Goal: Task Accomplishment & Management: Manage account settings

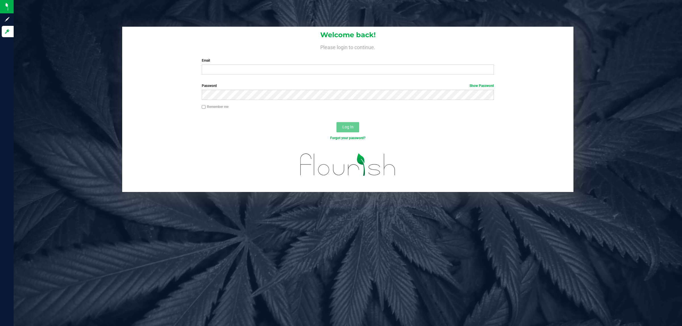
click at [230, 78] on div "Welcome back! Please login to continue. Email Required Please format your email…" at bounding box center [348, 53] width 452 height 53
click at [237, 71] on input "Email" at bounding box center [348, 70] width 293 height 10
type input "jhunnicutt@liveparallel.com"
click at [337, 122] on button "Log In" at bounding box center [348, 127] width 23 height 10
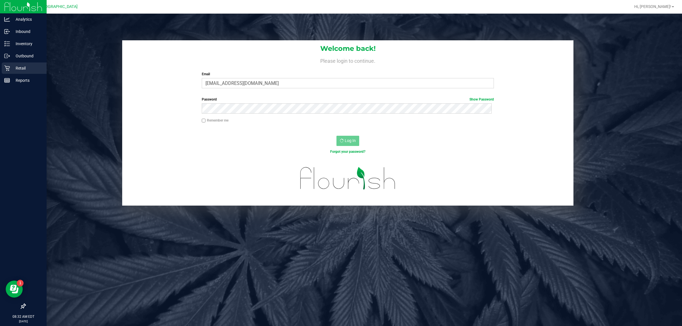
click at [8, 70] on icon at bounding box center [6, 68] width 5 height 5
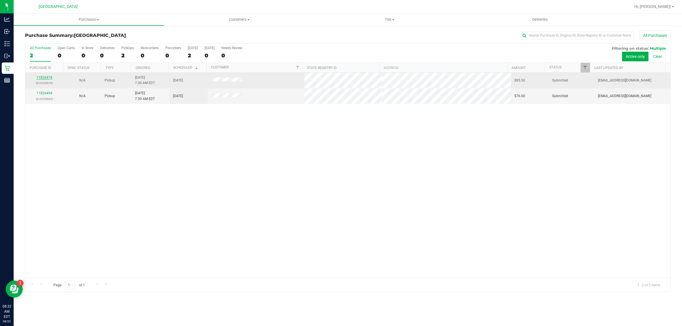
click at [37, 78] on link "11826474" at bounding box center [44, 78] width 16 height 4
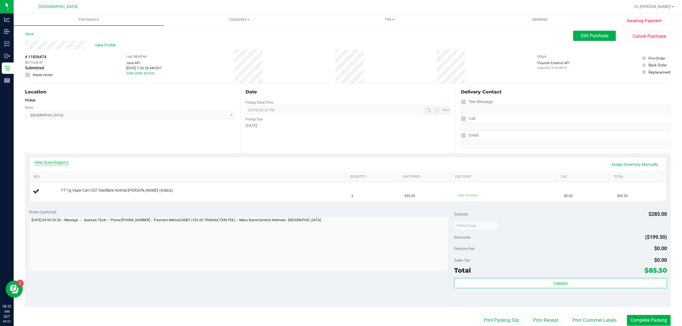
click at [63, 162] on link "View State Registry" at bounding box center [51, 163] width 34 height 6
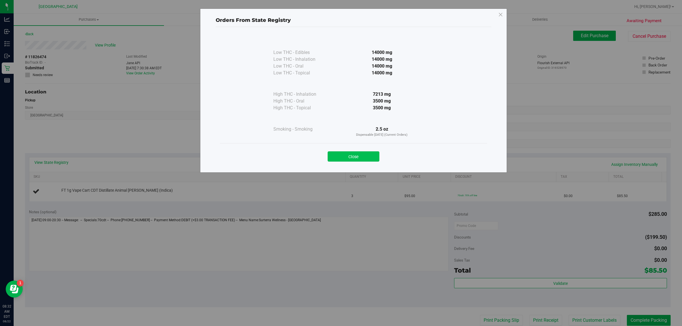
click at [365, 161] on button "Close" at bounding box center [354, 157] width 52 height 10
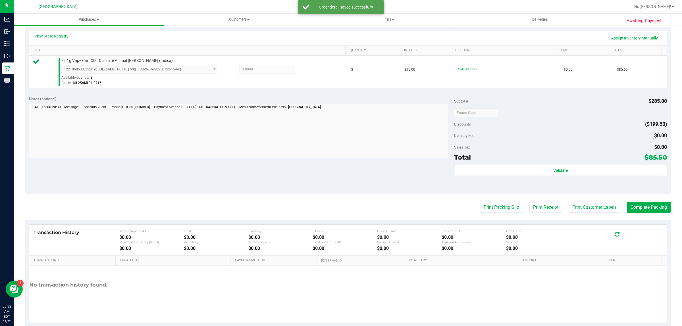
scroll to position [138, 0]
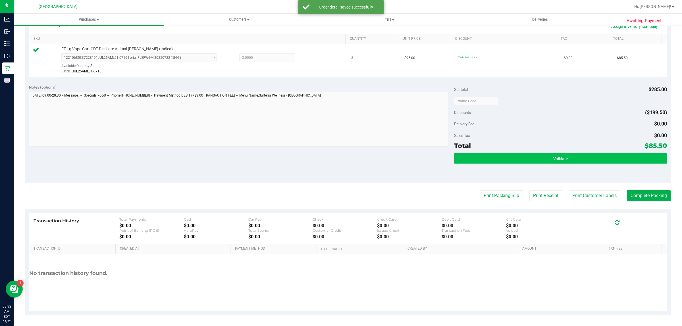
click at [572, 163] on button "Validate" at bounding box center [560, 159] width 213 height 10
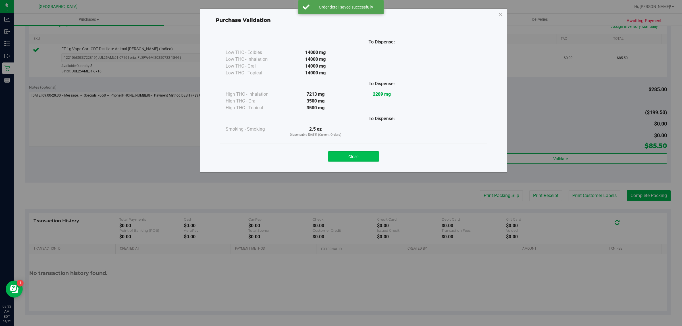
click at [372, 155] on button "Close" at bounding box center [354, 157] width 52 height 10
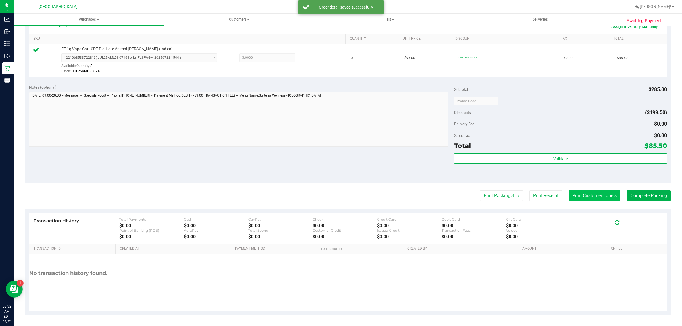
click at [594, 196] on button "Print Customer Labels" at bounding box center [595, 196] width 52 height 11
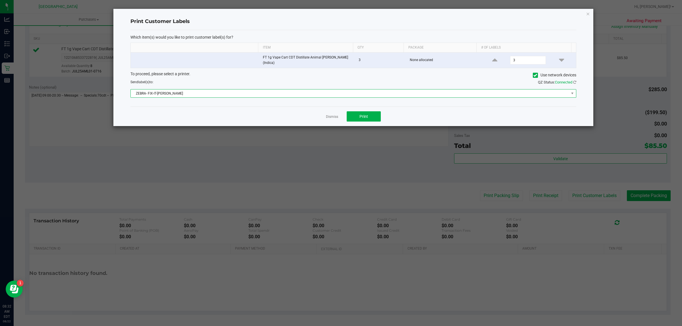
click at [555, 94] on span "ZEBRA- FIX-IT-FELIX" at bounding box center [350, 94] width 438 height 8
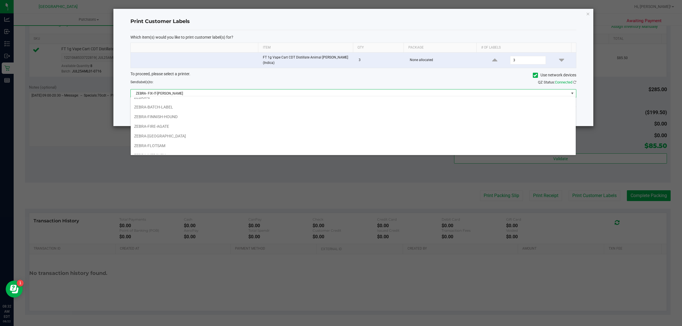
scroll to position [24, 0]
click at [184, 142] on li "ZEBRA-FLOTSAM" at bounding box center [353, 146] width 445 height 10
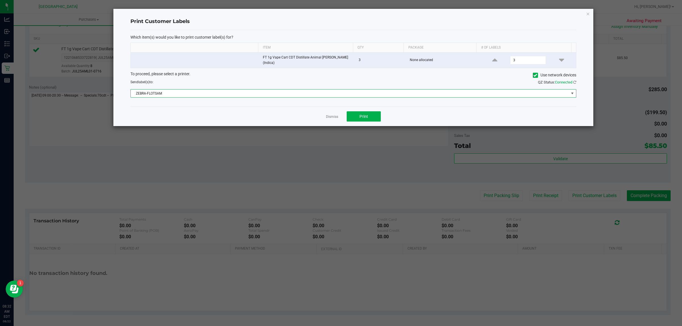
click at [427, 91] on span "ZEBRA-FLOTSAM" at bounding box center [350, 94] width 438 height 8
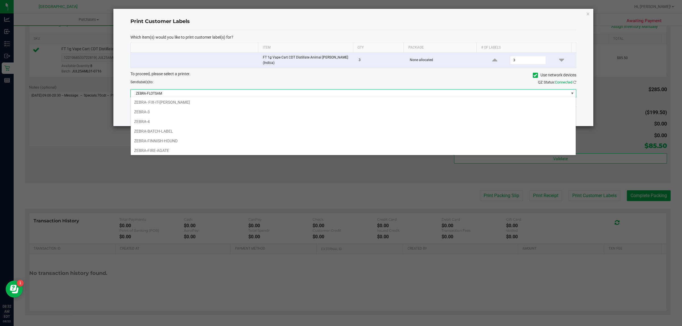
scroll to position [9, 446]
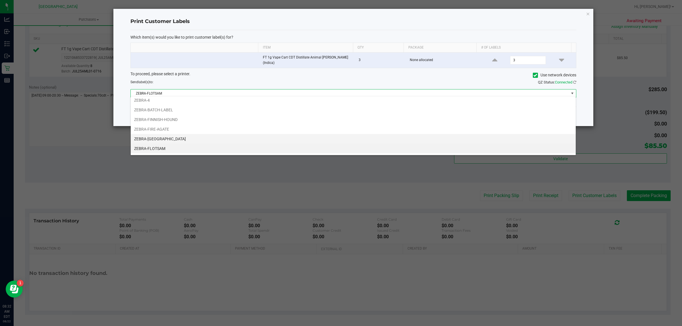
click at [165, 141] on li "ZEBRA-FITCHBURG" at bounding box center [353, 139] width 445 height 10
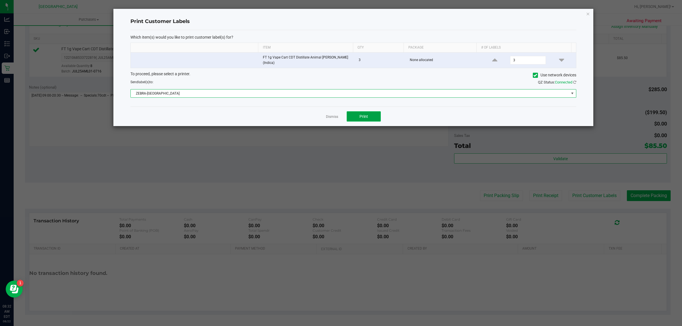
click at [366, 118] on button "Print" at bounding box center [364, 116] width 34 height 10
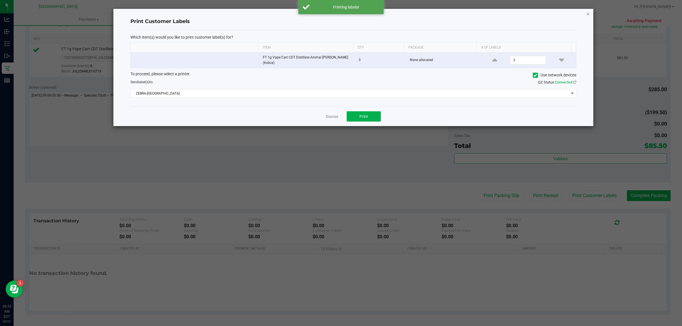
click at [588, 13] on icon "button" at bounding box center [588, 13] width 4 height 7
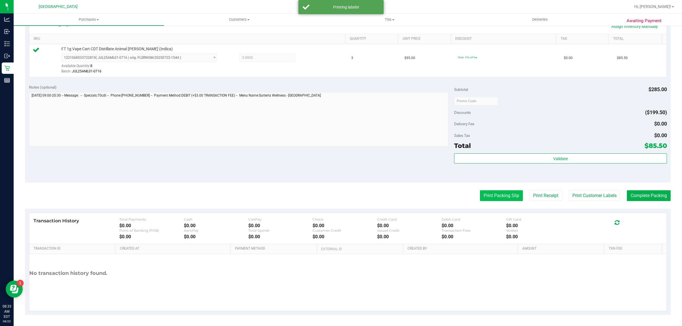
click at [500, 191] on button "Print Packing Slip" at bounding box center [501, 196] width 43 height 11
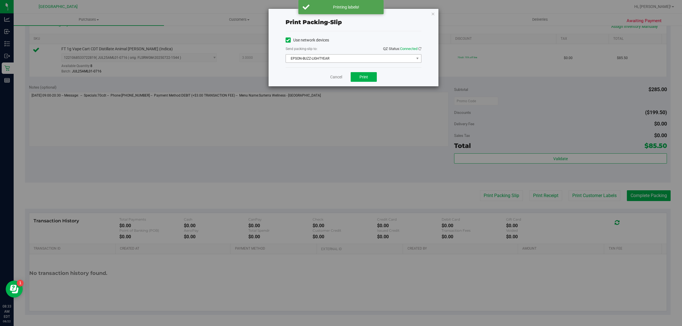
click at [393, 55] on span "EPSON-BUZZ-LIGHTYEAR" at bounding box center [350, 59] width 128 height 8
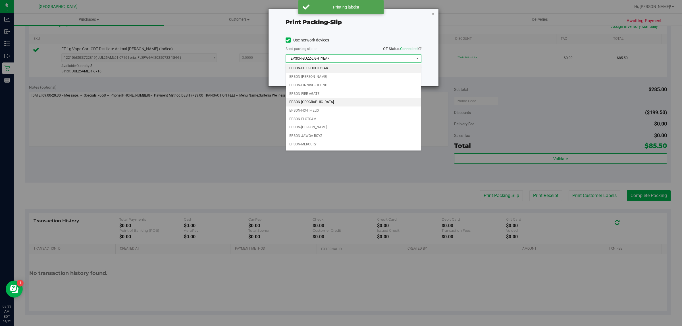
click at [322, 103] on li "EPSON-[GEOGRAPHIC_DATA]" at bounding box center [353, 102] width 135 height 9
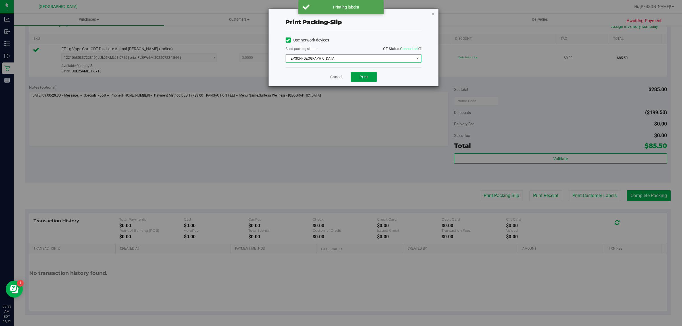
click at [366, 79] on span "Print" at bounding box center [364, 77] width 9 height 5
click at [433, 13] on icon "button" at bounding box center [433, 13] width 4 height 7
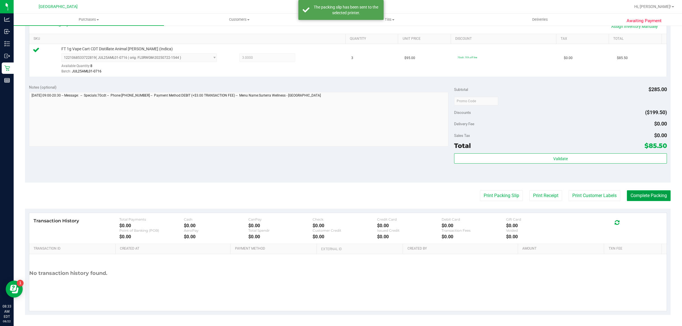
click at [646, 196] on button "Complete Packing" at bounding box center [649, 196] width 44 height 11
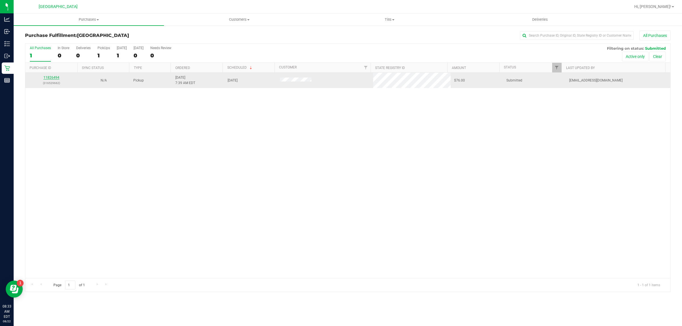
click at [48, 77] on link "11826494" at bounding box center [52, 78] width 16 height 4
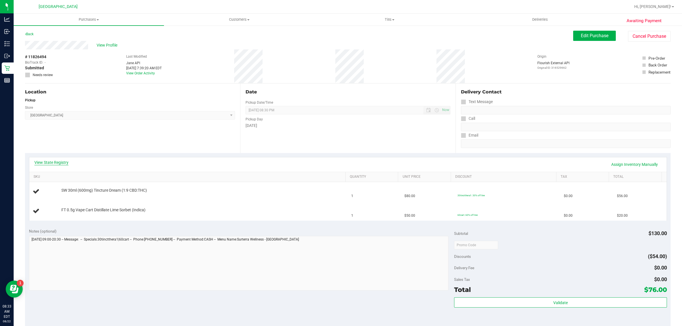
click at [63, 162] on link "View State Registry" at bounding box center [51, 163] width 34 height 6
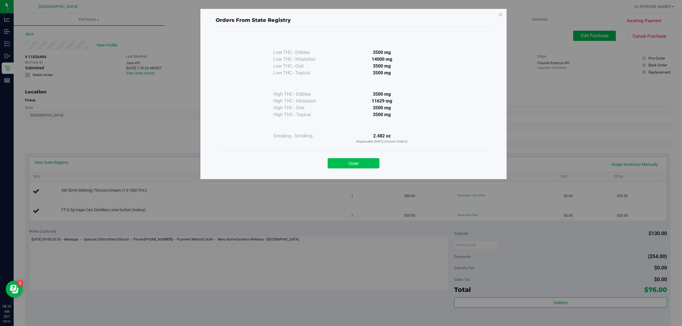
click at [366, 165] on button "Close" at bounding box center [354, 163] width 52 height 10
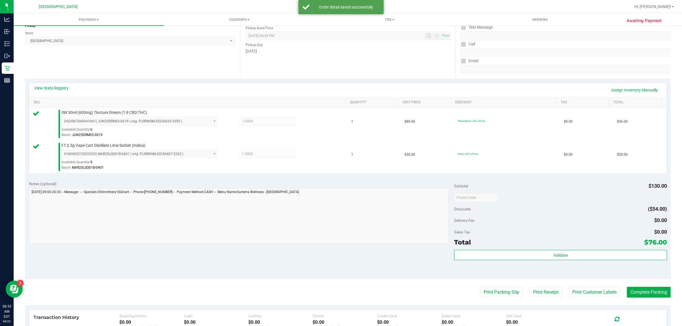
scroll to position [107, 0]
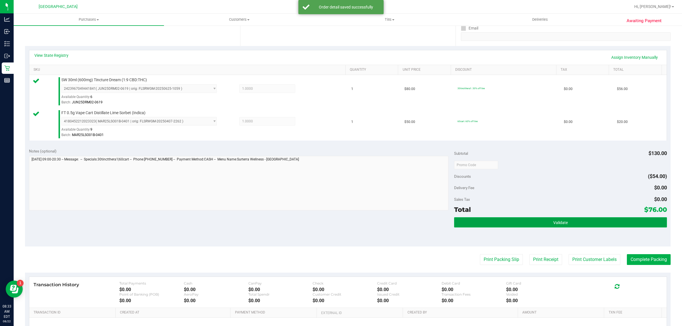
click at [564, 223] on button "Validate" at bounding box center [560, 223] width 213 height 10
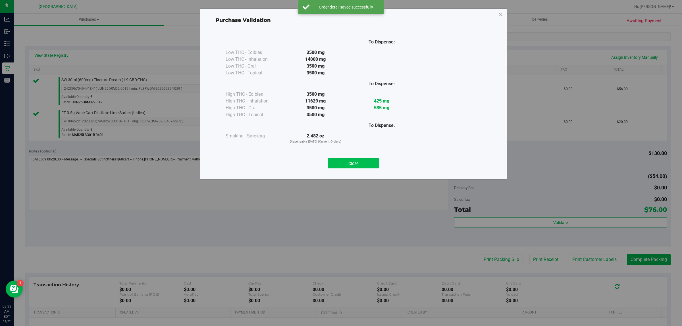
click at [369, 164] on button "Close" at bounding box center [354, 163] width 52 height 10
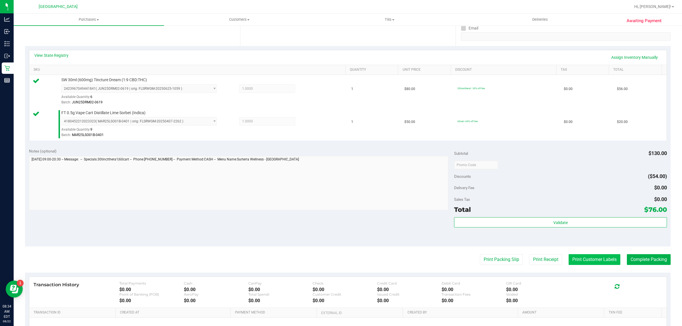
click at [603, 258] on button "Print Customer Labels" at bounding box center [595, 260] width 52 height 11
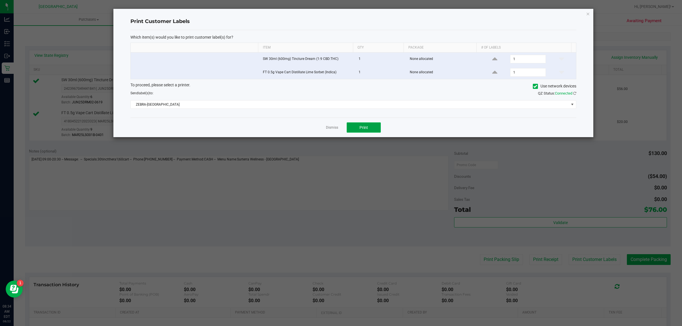
click at [371, 129] on button "Print" at bounding box center [364, 128] width 34 height 10
click at [589, 13] on icon "button" at bounding box center [588, 13] width 4 height 7
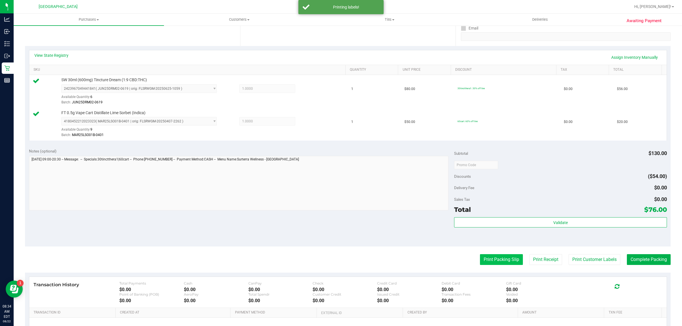
click at [510, 259] on button "Print Packing Slip" at bounding box center [501, 260] width 43 height 11
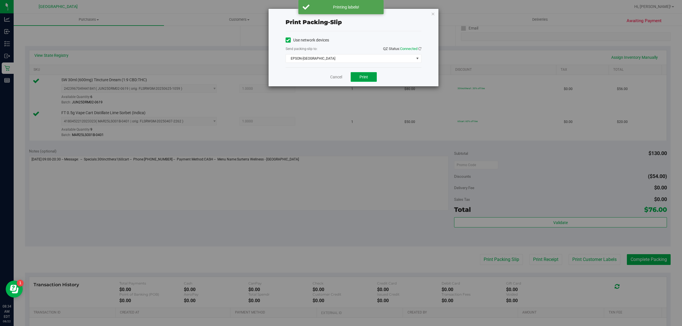
click at [369, 76] on button "Print" at bounding box center [364, 77] width 26 height 10
click at [434, 12] on icon "button" at bounding box center [433, 13] width 4 height 7
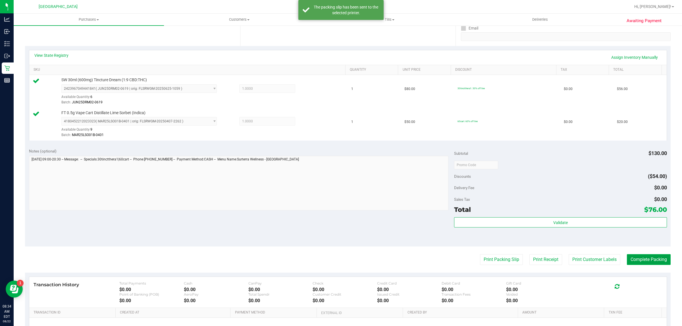
click at [656, 262] on button "Complete Packing" at bounding box center [649, 260] width 44 height 11
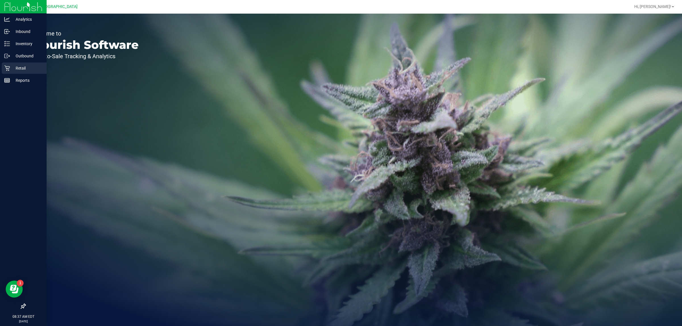
click at [5, 66] on icon at bounding box center [7, 68] width 6 height 6
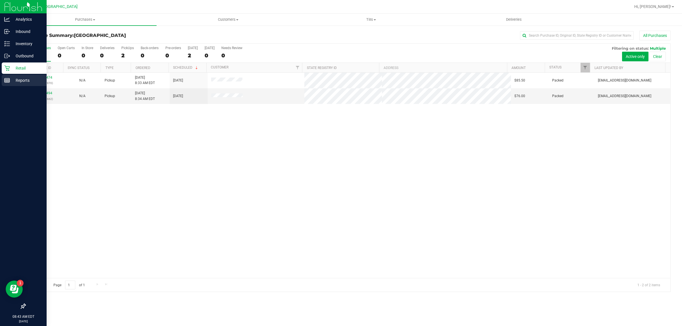
click at [4, 78] on icon at bounding box center [7, 81] width 6 height 6
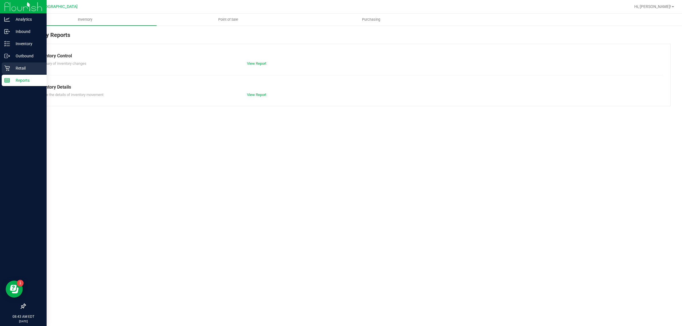
click at [19, 69] on p "Retail" at bounding box center [27, 68] width 34 height 7
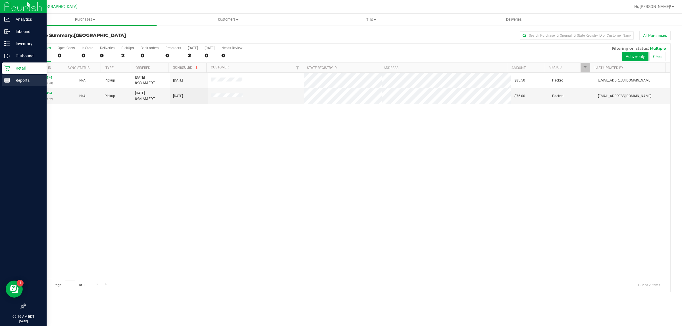
click at [12, 82] on p "Reports" at bounding box center [27, 80] width 34 height 7
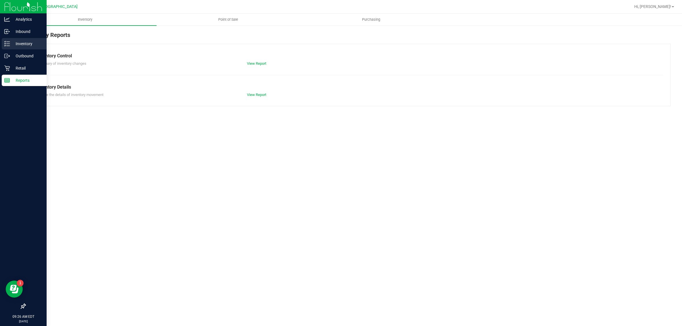
click at [9, 48] on div "Inventory" at bounding box center [24, 43] width 45 height 11
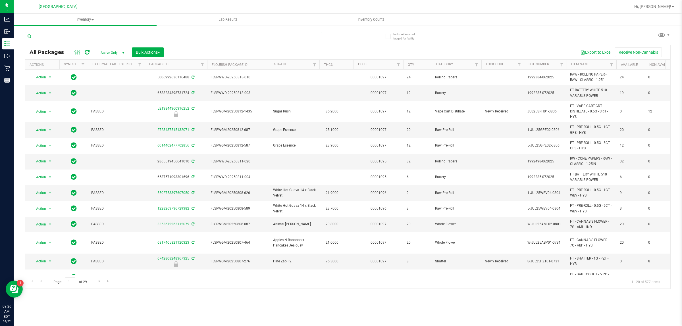
click at [69, 39] on input "text" at bounding box center [173, 36] width 297 height 9
click at [89, 19] on span "Inventory" at bounding box center [85, 19] width 143 height 5
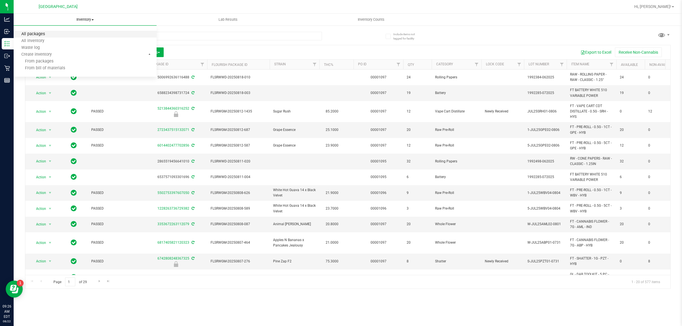
click at [47, 32] on span "All packages" at bounding box center [33, 34] width 39 height 5
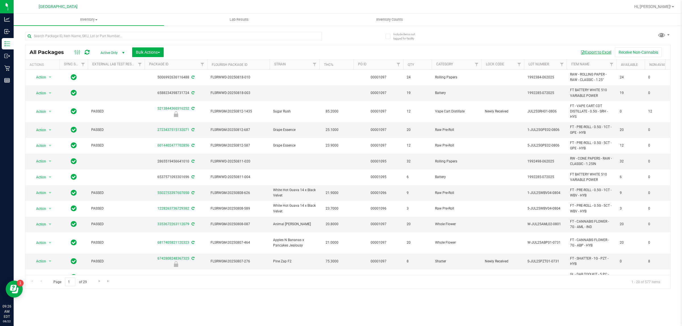
click at [582, 53] on span "button" at bounding box center [583, 52] width 5 height 5
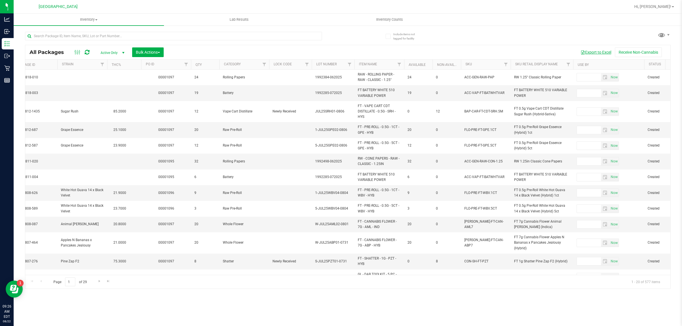
scroll to position [0, 223]
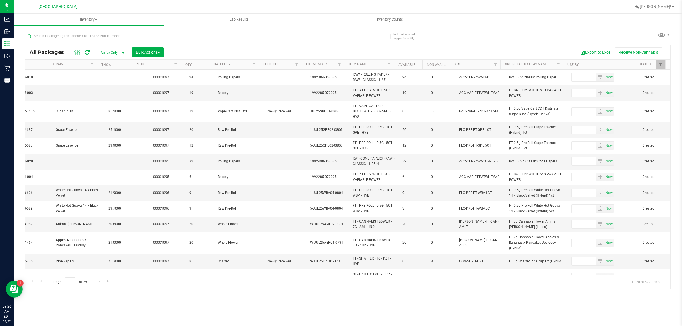
click at [458, 65] on link "SKU" at bounding box center [459, 64] width 7 height 4
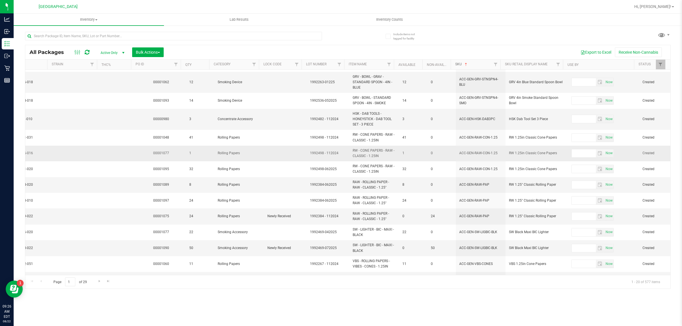
scroll to position [148, 223]
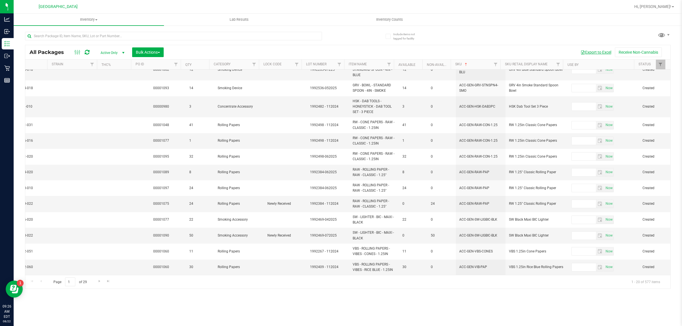
click at [596, 56] on button "Export to Excel" at bounding box center [596, 52] width 38 height 10
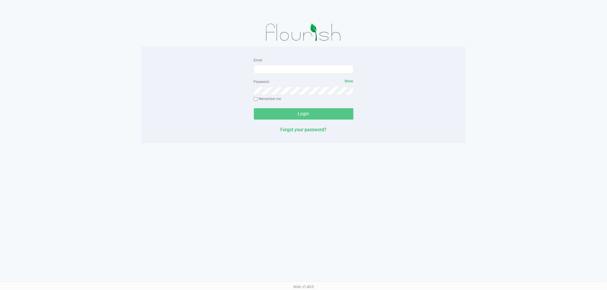
click at [263, 65] on div "Email" at bounding box center [304, 65] width 100 height 17
click at [265, 66] on input "Email" at bounding box center [304, 69] width 100 height 9
type input "[EMAIL_ADDRESS][DOMAIN_NAME]"
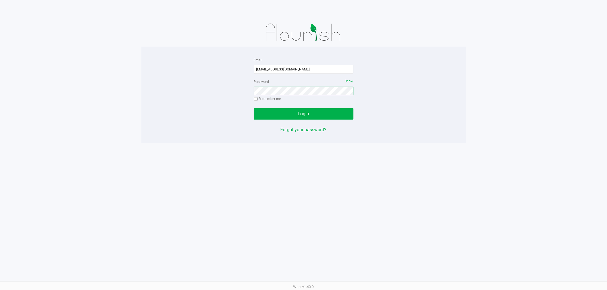
click at [254, 108] on button "Login" at bounding box center [304, 113] width 100 height 11
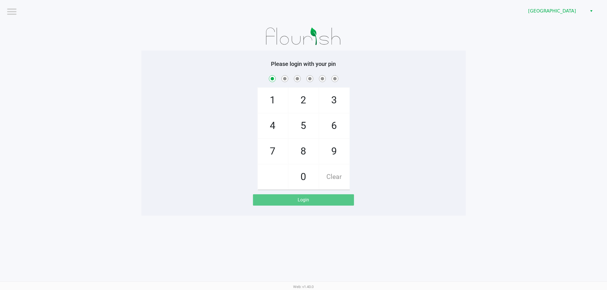
checkbox input "true"
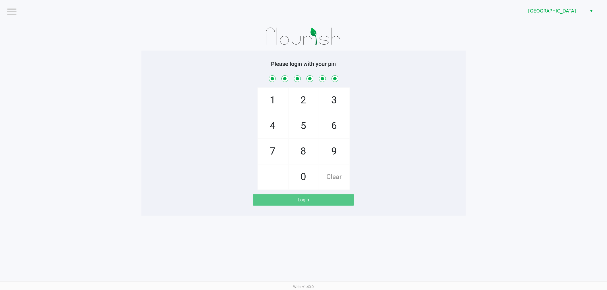
checkbox input "true"
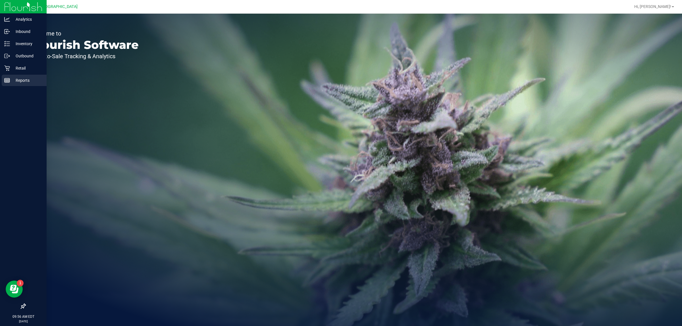
click at [8, 81] on line at bounding box center [8, 81] width 0 height 3
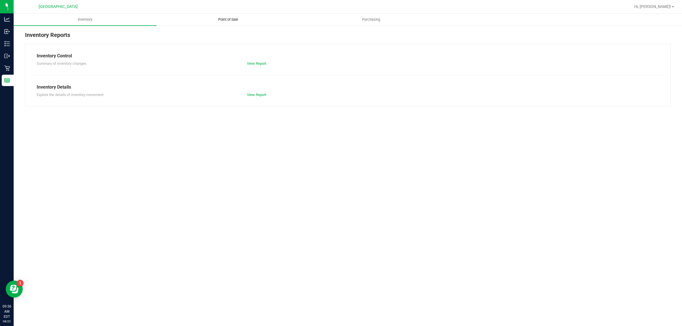
click at [223, 22] on span "Point of Sale" at bounding box center [228, 19] width 35 height 5
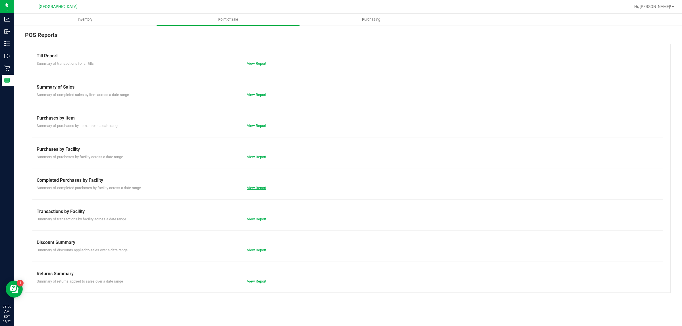
click at [266, 189] on link "View Report" at bounding box center [256, 188] width 19 height 4
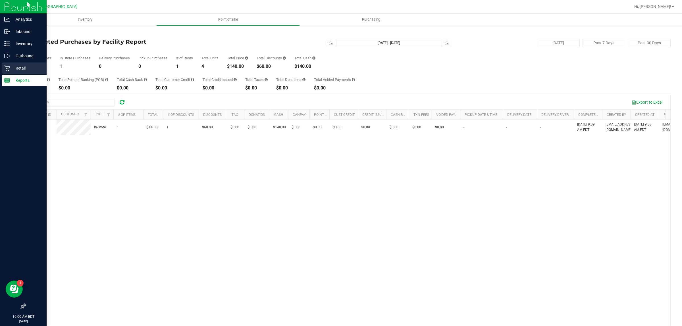
click at [3, 67] on div "Retail" at bounding box center [24, 68] width 45 height 11
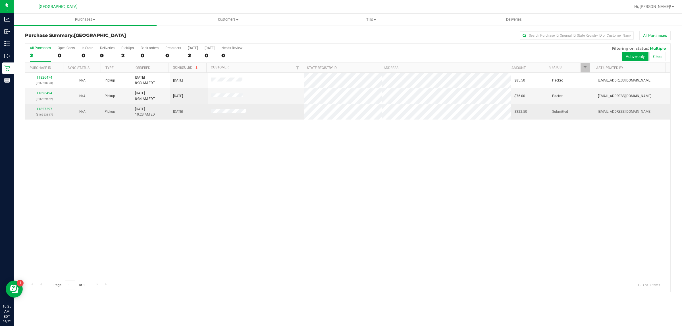
click at [45, 110] on link "11827397" at bounding box center [44, 109] width 16 height 4
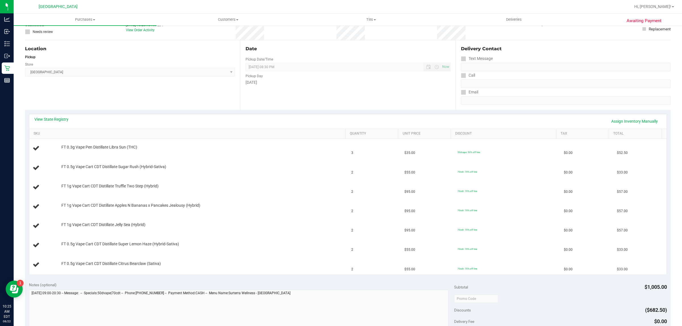
scroll to position [54, 0]
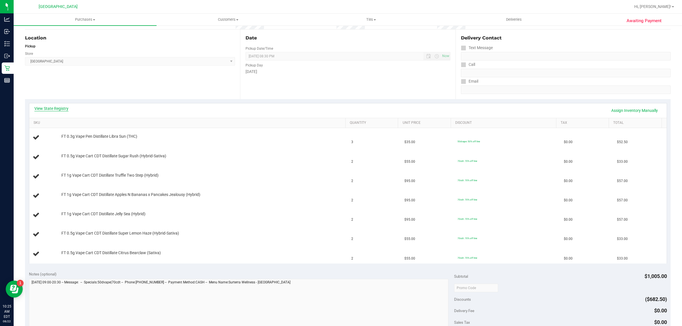
click at [57, 107] on link "View State Registry" at bounding box center [51, 109] width 34 height 6
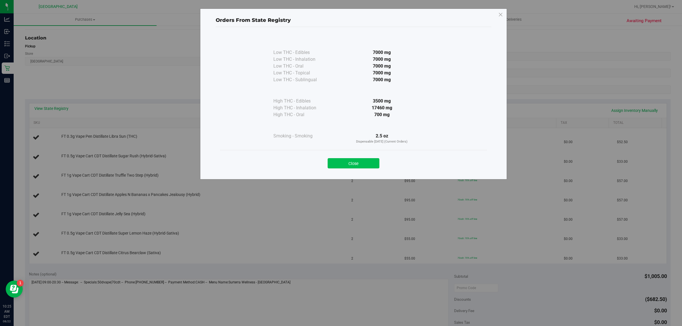
click at [358, 168] on button "Close" at bounding box center [354, 163] width 52 height 10
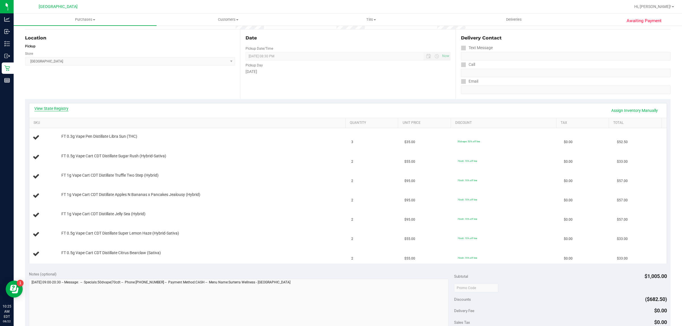
click at [52, 107] on link "View State Registry" at bounding box center [51, 109] width 34 height 6
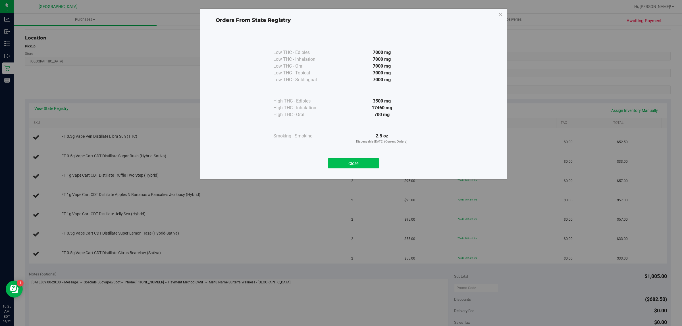
click at [366, 166] on button "Close" at bounding box center [354, 163] width 52 height 10
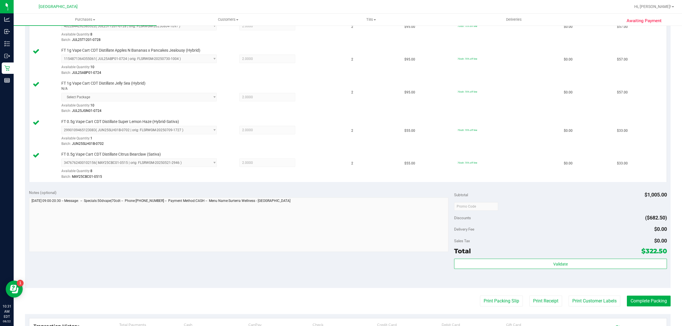
scroll to position [245, 0]
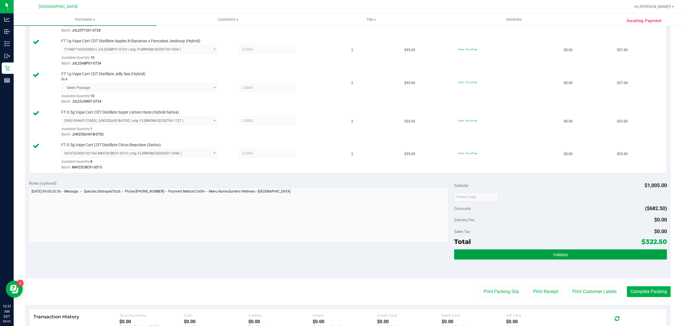
click at [572, 260] on button "Validate" at bounding box center [560, 255] width 213 height 10
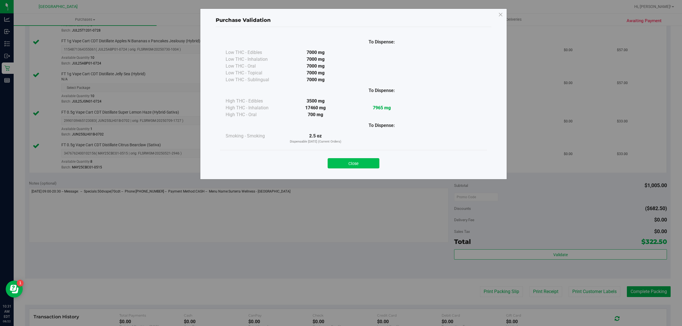
click at [365, 167] on button "Close" at bounding box center [354, 163] width 52 height 10
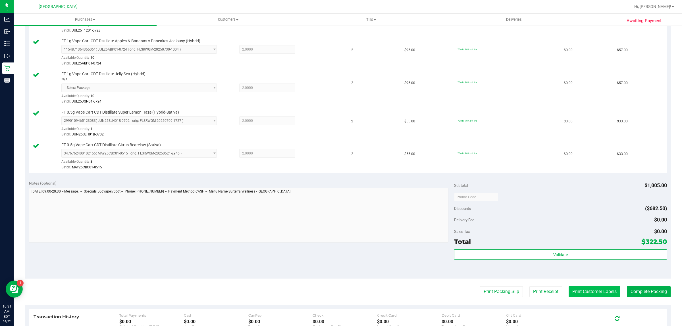
click at [594, 293] on button "Print Customer Labels" at bounding box center [595, 292] width 52 height 11
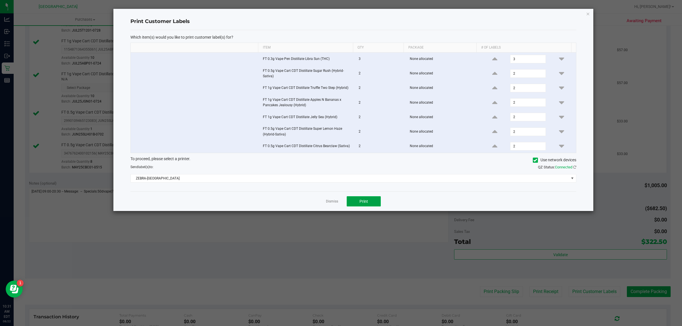
click at [371, 200] on button "Print" at bounding box center [364, 201] width 34 height 10
click at [588, 13] on icon "button" at bounding box center [588, 13] width 4 height 7
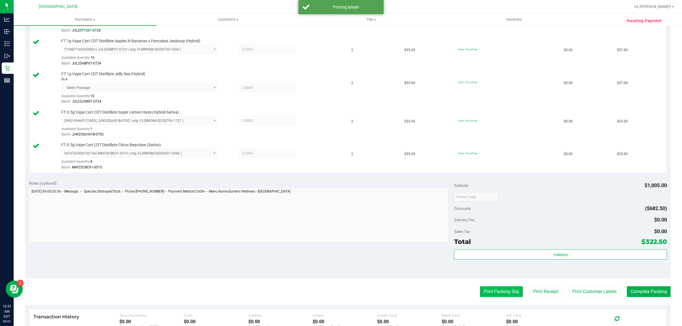
click at [499, 292] on button "Print Packing Slip" at bounding box center [501, 292] width 43 height 11
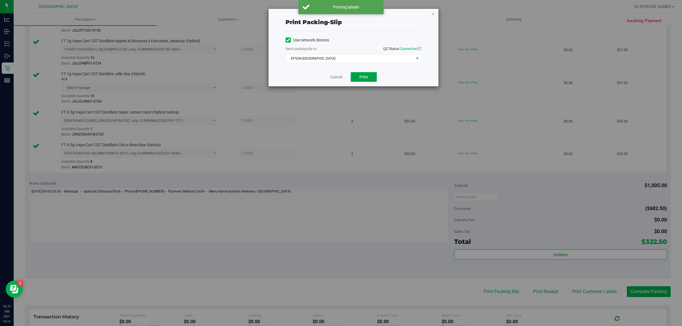
click at [370, 75] on button "Print" at bounding box center [364, 77] width 26 height 10
click at [433, 13] on icon "button" at bounding box center [433, 13] width 4 height 7
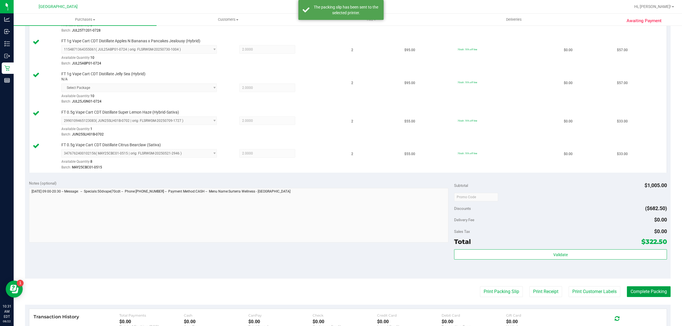
click at [647, 290] on button "Complete Packing" at bounding box center [649, 292] width 44 height 11
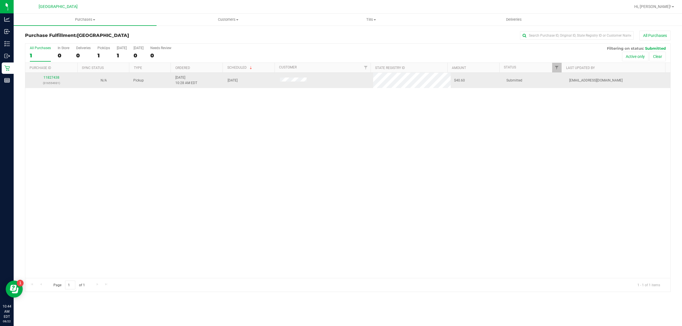
click at [55, 82] on p "(316554931)" at bounding box center [51, 82] width 45 height 5
click at [55, 76] on div "11827438 (316554931)" at bounding box center [51, 80] width 45 height 11
click at [55, 80] on div "11827438 (316554931)" at bounding box center [51, 80] width 45 height 11
click at [55, 79] on link "11827438" at bounding box center [52, 78] width 16 height 4
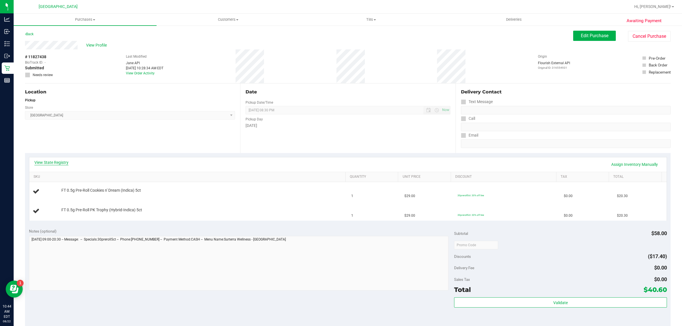
click at [61, 163] on link "View State Registry" at bounding box center [51, 163] width 34 height 6
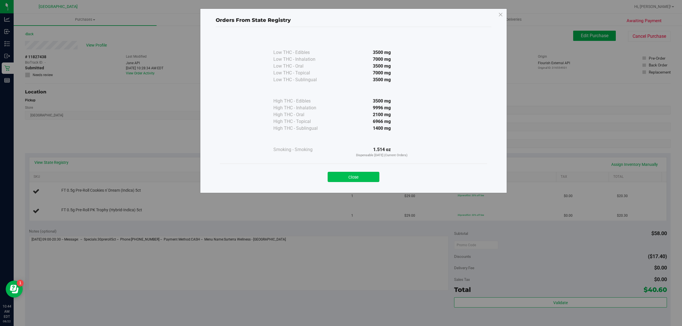
click at [330, 174] on button "Close" at bounding box center [354, 177] width 52 height 10
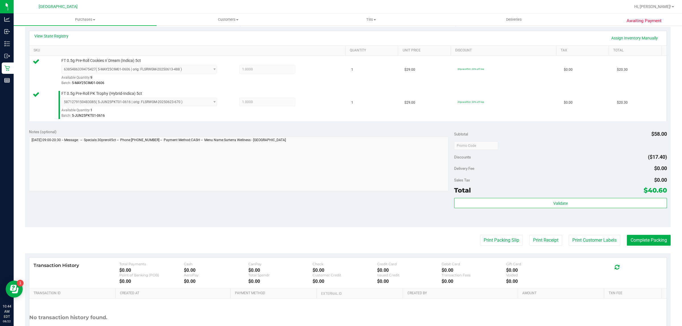
scroll to position [126, 0]
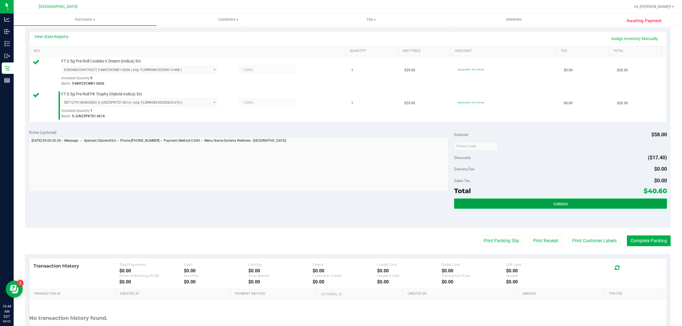
click at [586, 201] on button "Validate" at bounding box center [560, 204] width 213 height 10
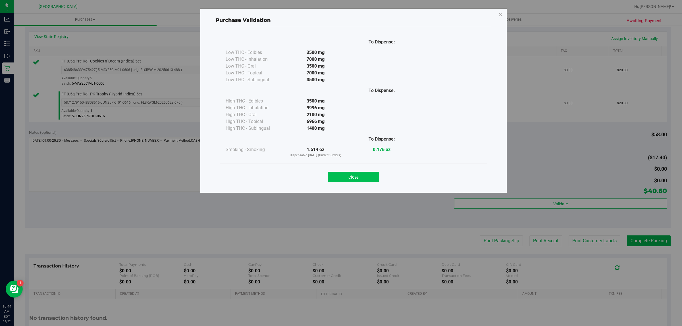
click at [367, 178] on button "Close" at bounding box center [354, 177] width 52 height 10
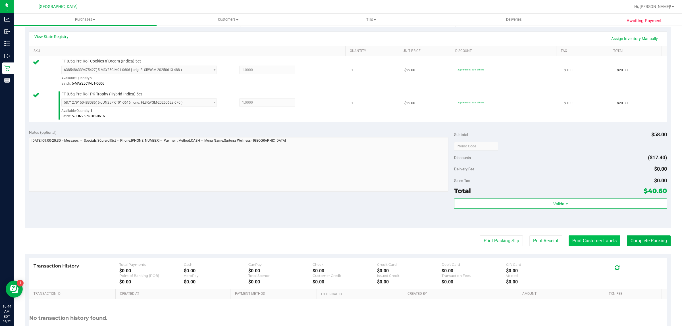
click at [599, 245] on button "Print Customer Labels" at bounding box center [595, 241] width 52 height 11
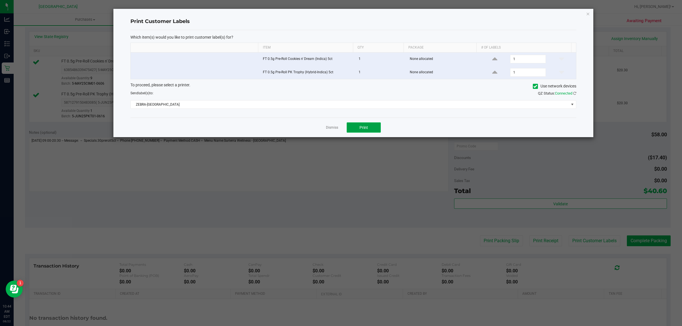
click at [375, 131] on button "Print" at bounding box center [364, 128] width 34 height 10
click at [588, 15] on icon "button" at bounding box center [588, 13] width 4 height 7
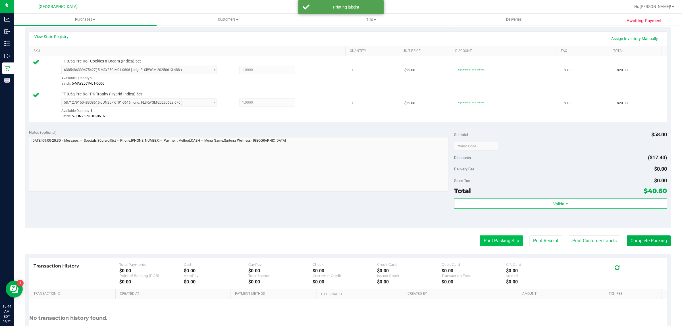
click at [501, 236] on button "Print Packing Slip" at bounding box center [501, 241] width 43 height 11
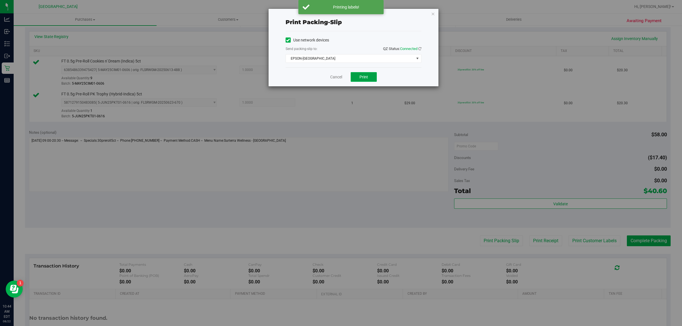
click at [375, 81] on button "Print" at bounding box center [364, 77] width 26 height 10
click at [434, 16] on icon "button" at bounding box center [433, 13] width 4 height 7
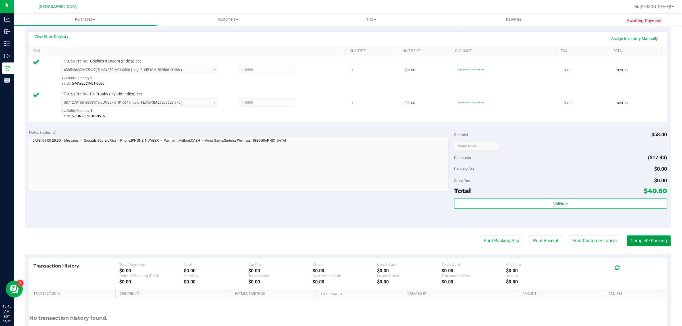
click at [648, 241] on button "Complete Packing" at bounding box center [649, 241] width 44 height 11
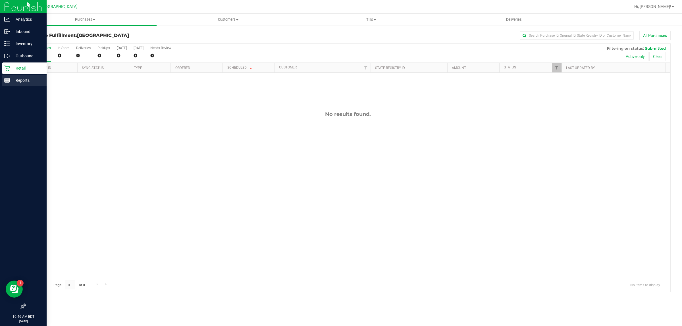
click at [7, 82] on rect at bounding box center [7, 80] width 5 height 4
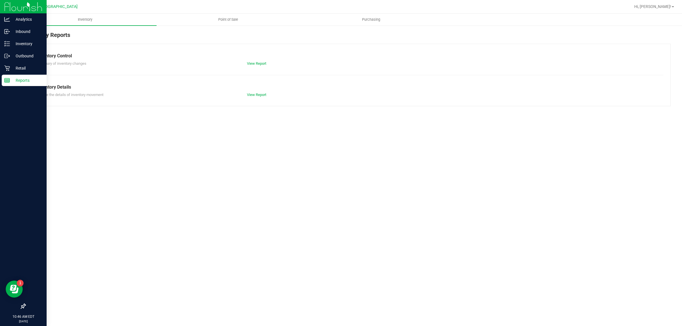
click at [34, 70] on p "Retail" at bounding box center [27, 68] width 34 height 7
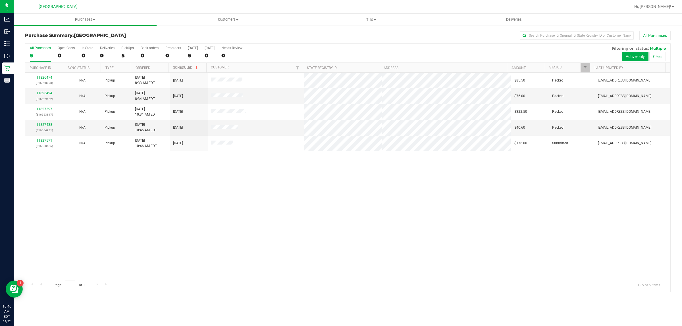
click at [371, 206] on div "11826474 (316528970) N/A Pickup 8/22/2025 8:33 AM EDT 8/22/2025 $85.50 Packed j…" at bounding box center [347, 176] width 645 height 206
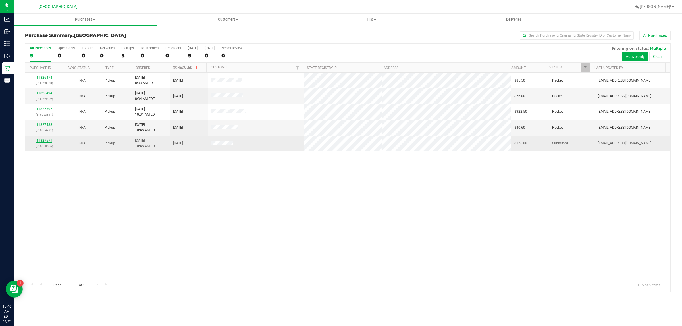
click at [41, 141] on link "11827571" at bounding box center [44, 141] width 16 height 4
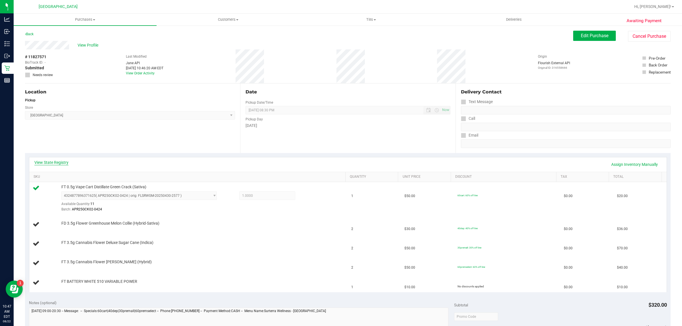
click at [56, 160] on link "View State Registry" at bounding box center [51, 163] width 34 height 6
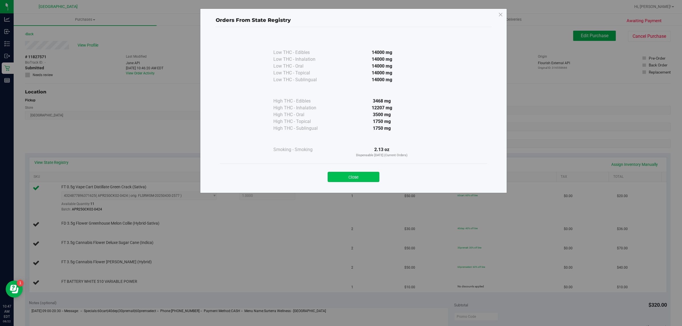
click at [360, 181] on button "Close" at bounding box center [354, 177] width 52 height 10
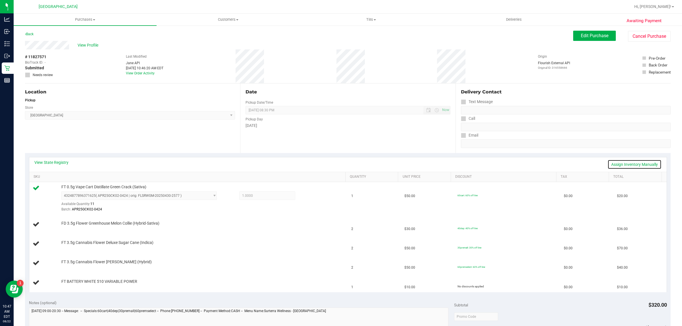
click at [634, 167] on link "Assign Inventory Manually" at bounding box center [635, 165] width 54 height 10
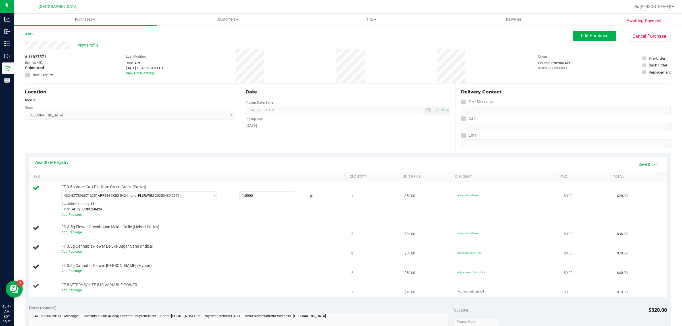
click at [77, 290] on link "Add Package" at bounding box center [71, 291] width 20 height 4
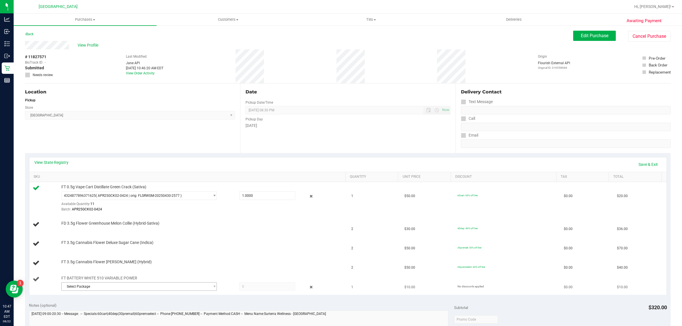
click at [199, 290] on span "Select Package" at bounding box center [136, 287] width 148 height 8
click at [161, 313] on span "( 1992285-072025 | orig: FLSRWWD-20250811-004 )" at bounding box center [138, 311] width 81 height 4
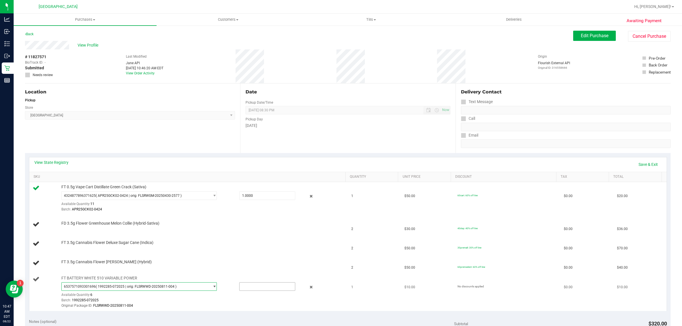
click at [255, 287] on input "text" at bounding box center [268, 287] width 56 height 8
type input "1"
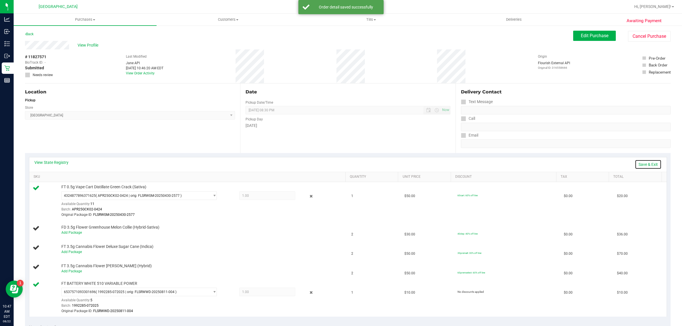
click at [643, 164] on link "Save & Exit" at bounding box center [648, 165] width 27 height 10
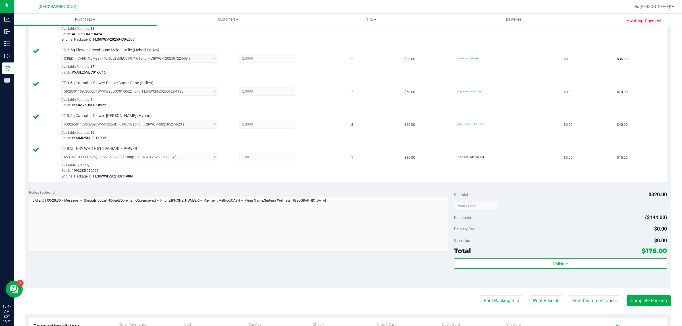
scroll to position [176, 0]
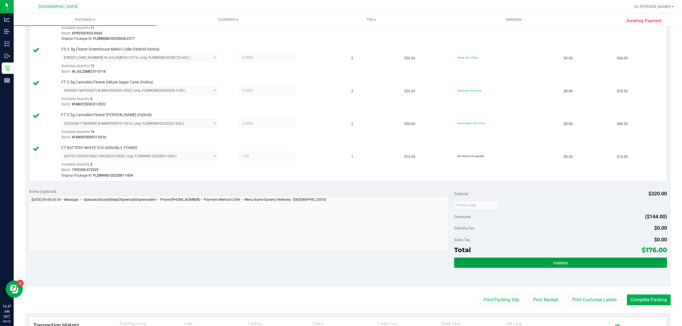
click at [593, 268] on button "Validate" at bounding box center [560, 263] width 213 height 10
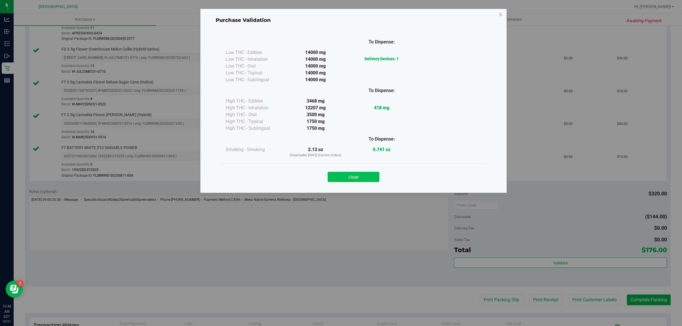
click at [359, 175] on button "Close" at bounding box center [354, 177] width 52 height 10
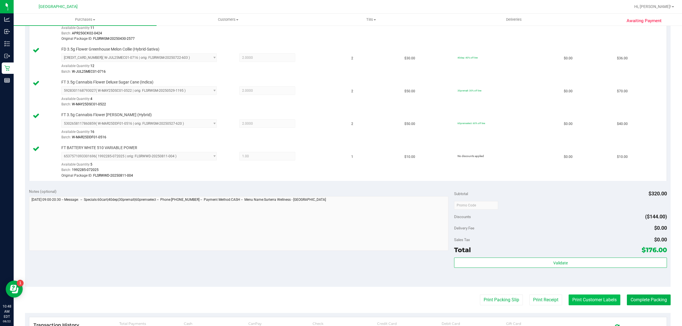
click at [606, 301] on button "Print Customer Labels" at bounding box center [595, 300] width 52 height 11
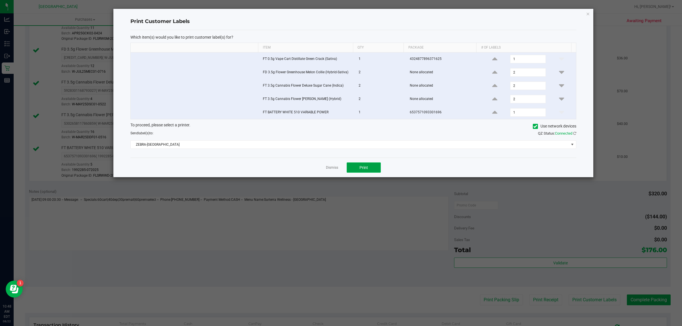
click at [367, 168] on span "Print" at bounding box center [364, 167] width 9 height 5
click at [586, 15] on icon "button" at bounding box center [588, 13] width 4 height 7
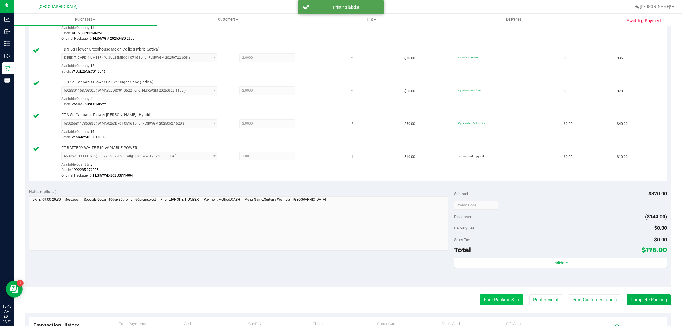
click at [499, 301] on button "Print Packing Slip" at bounding box center [501, 300] width 43 height 11
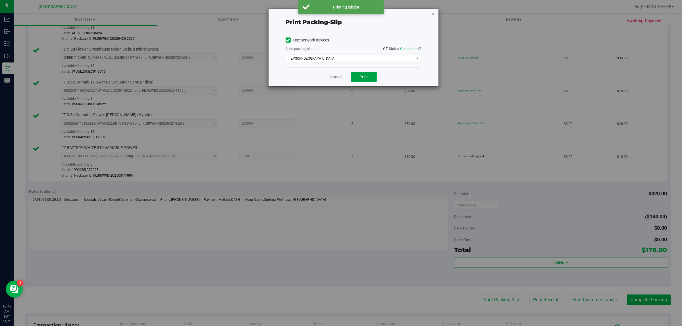
click at [367, 78] on span "Print" at bounding box center [364, 77] width 9 height 5
click at [433, 14] on icon "button" at bounding box center [433, 13] width 4 height 7
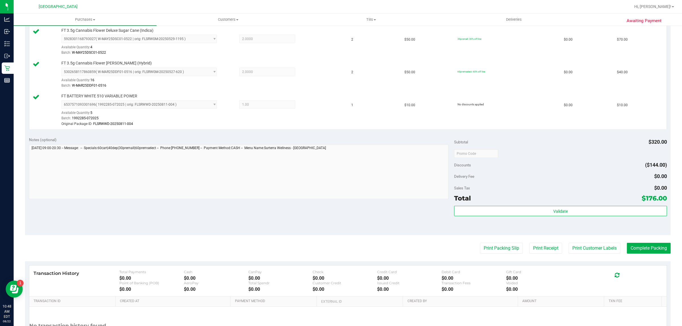
scroll to position [231, 0]
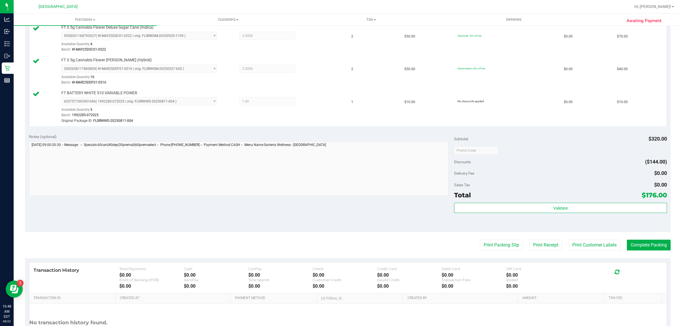
click at [646, 234] on purchase-details "Back Edit Purchase Cancel Purchase View Profile # 11827571 BioTrack ID: - Submi…" at bounding box center [348, 82] width 646 height 565
click at [650, 248] on button "Complete Packing" at bounding box center [649, 245] width 44 height 11
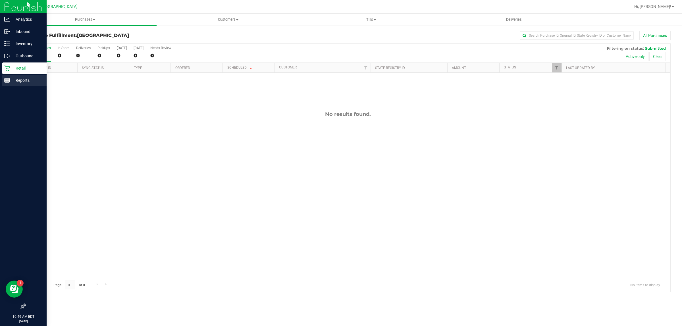
click at [7, 80] on line at bounding box center [7, 80] width 5 height 0
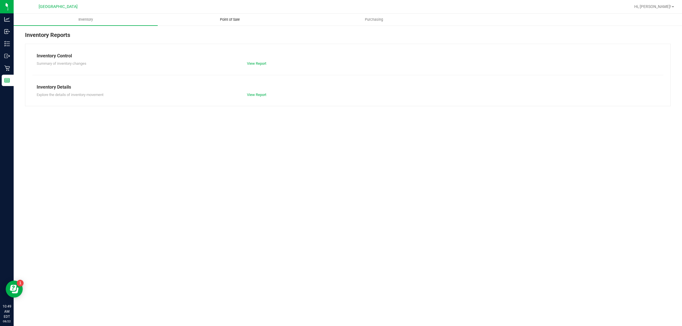
click at [226, 18] on span "Point of Sale" at bounding box center [229, 19] width 35 height 5
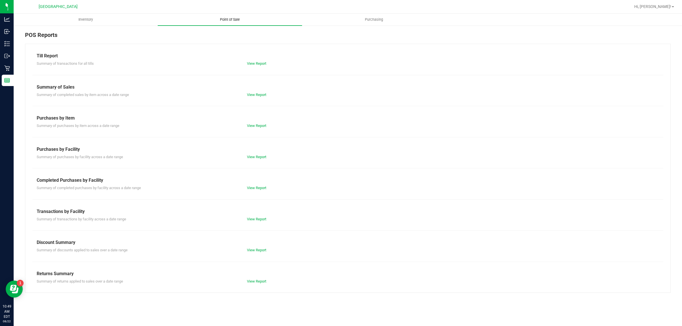
click at [258, 187] on link "View Report" at bounding box center [256, 188] width 19 height 4
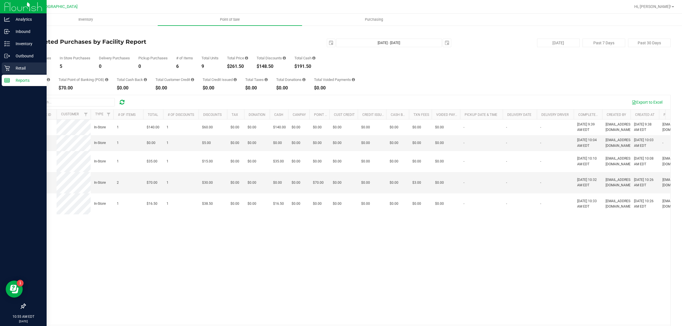
click at [19, 63] on div "Retail" at bounding box center [24, 68] width 45 height 11
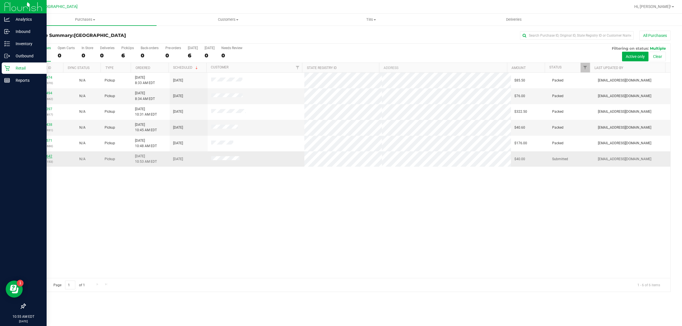
click at [43, 158] on link "11827642" at bounding box center [44, 156] width 16 height 4
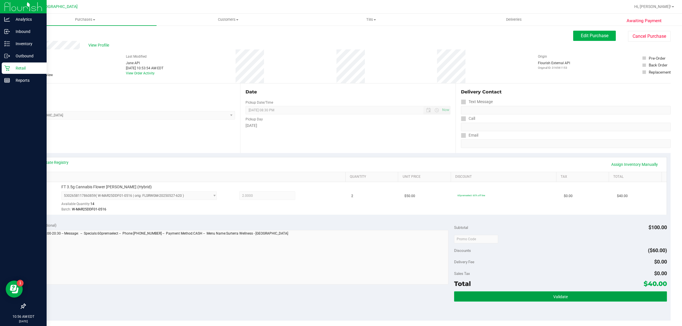
click at [501, 292] on button "Validate" at bounding box center [560, 297] width 213 height 10
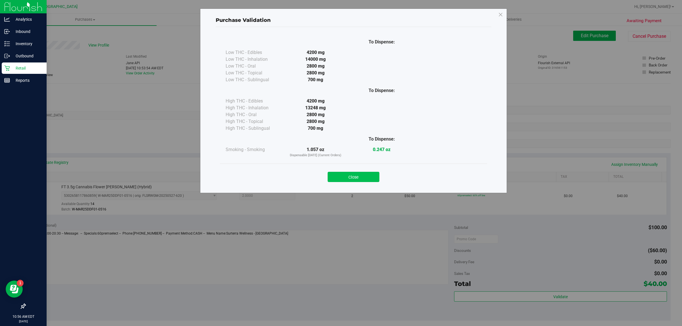
click at [345, 178] on button "Close" at bounding box center [354, 177] width 52 height 10
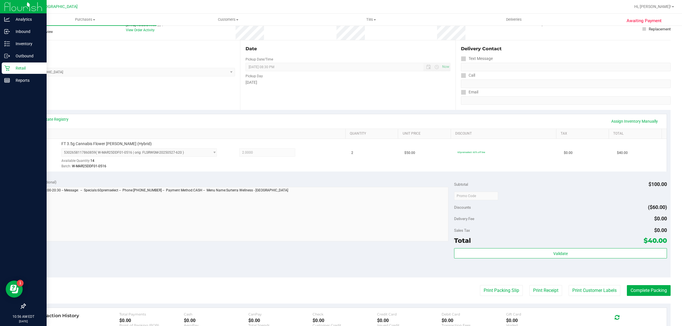
scroll to position [71, 0]
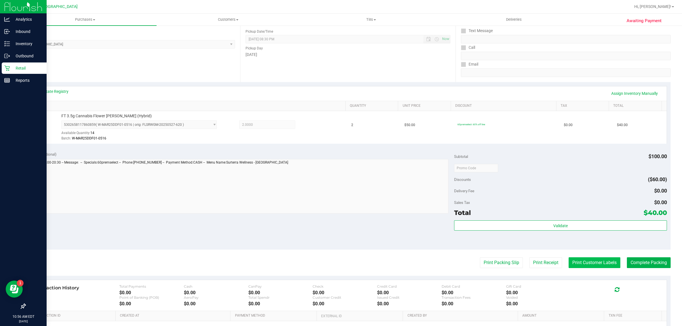
click at [573, 259] on button "Print Customer Labels" at bounding box center [595, 263] width 52 height 11
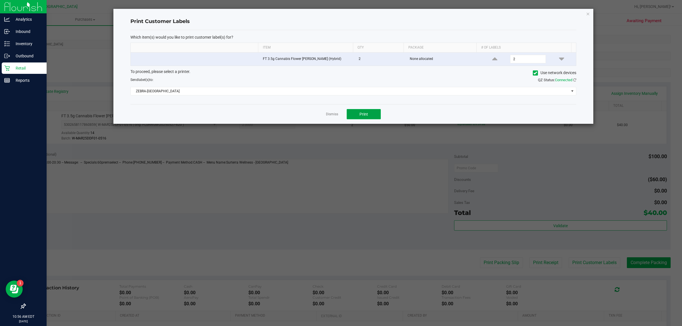
click at [368, 112] on button "Print" at bounding box center [364, 114] width 34 height 10
click at [588, 11] on icon "button" at bounding box center [588, 13] width 4 height 7
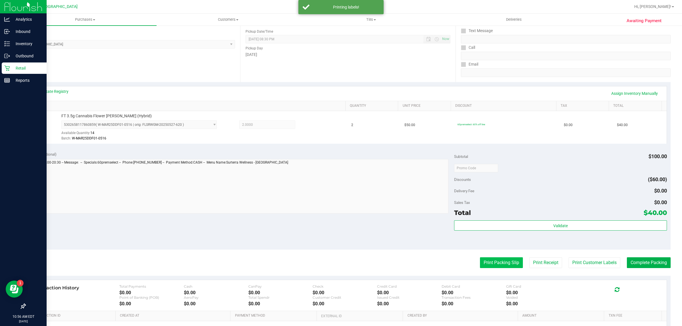
click at [487, 265] on button "Print Packing Slip" at bounding box center [501, 263] width 43 height 11
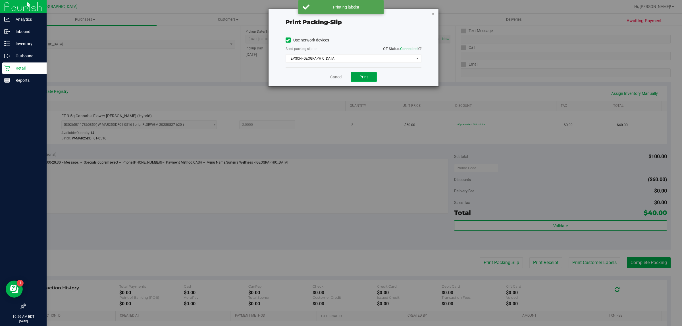
click at [372, 77] on button "Print" at bounding box center [364, 77] width 26 height 10
click at [437, 27] on div "Print packing-slip Use network devices Send packing-slip to: QZ Status: Connect…" at bounding box center [354, 48] width 170 height 78
click at [433, 13] on icon "button" at bounding box center [433, 13] width 4 height 7
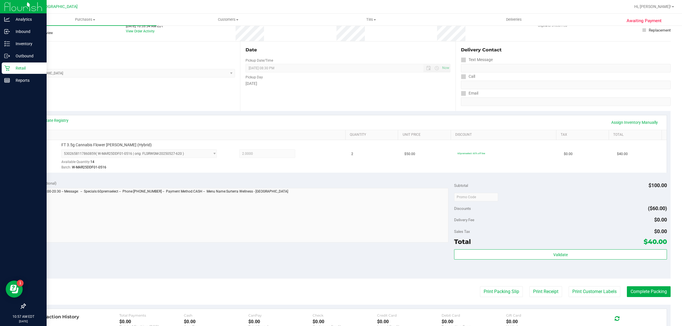
scroll to position [71, 0]
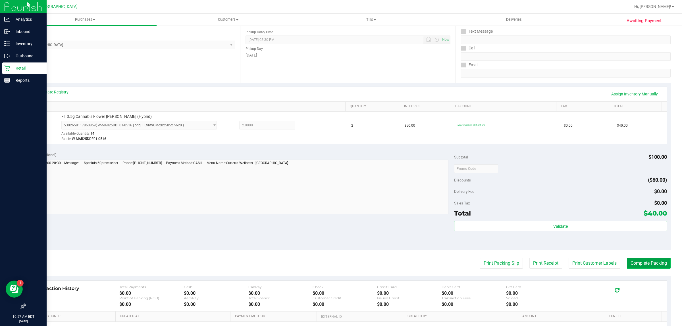
click at [643, 263] on button "Complete Packing" at bounding box center [649, 263] width 44 height 11
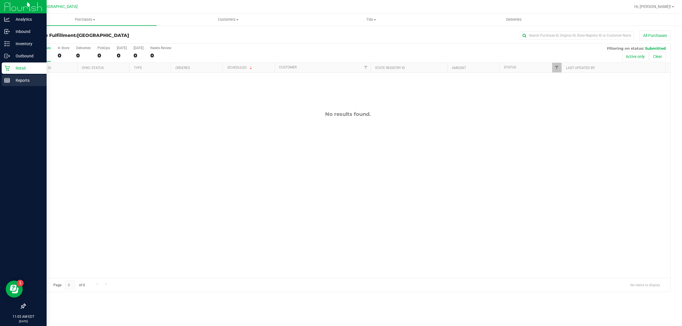
click at [11, 83] on p "Reports" at bounding box center [27, 80] width 34 height 7
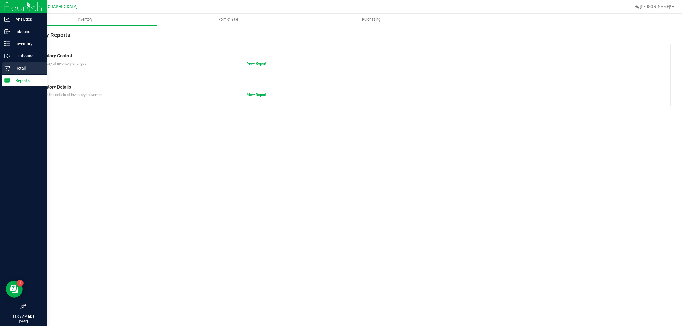
click at [23, 70] on p "Retail" at bounding box center [27, 68] width 34 height 7
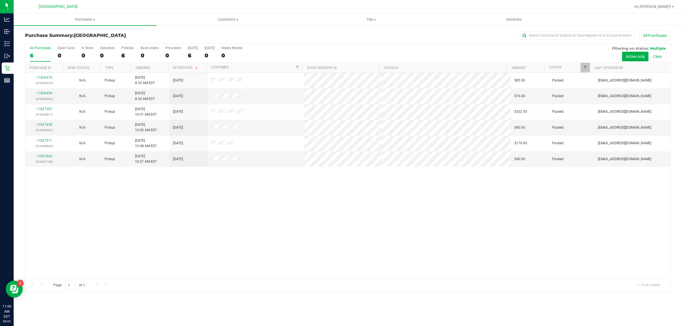
click at [427, 238] on div "11826474 (316528970) N/A Pickup 8/22/2025 8:33 AM EDT 8/22/2025 $85.50 Packed j…" at bounding box center [347, 176] width 645 height 206
click at [157, 211] on div "11826474 (316528970) N/A Pickup 8/22/2025 8:33 AM EDT 8/22/2025 $85.50 Packed j…" at bounding box center [347, 176] width 645 height 206
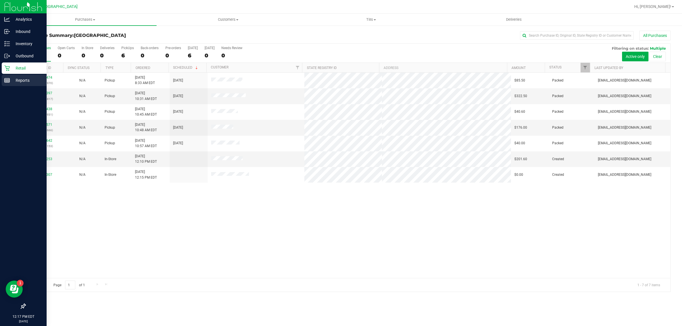
click at [23, 76] on div "Reports" at bounding box center [24, 80] width 45 height 11
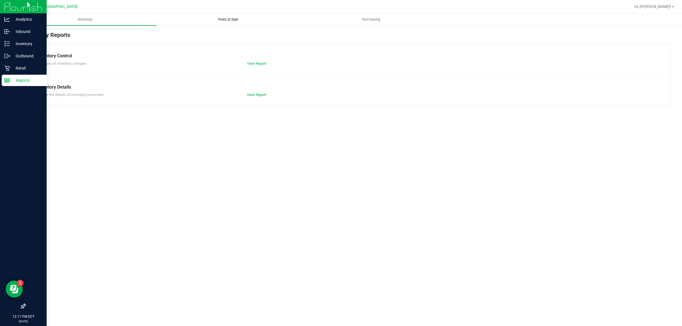
click at [231, 17] on span "Point of Sale" at bounding box center [228, 19] width 35 height 5
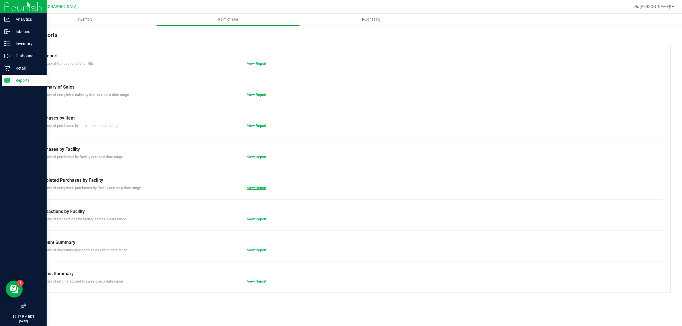
click at [259, 188] on link "View Report" at bounding box center [256, 188] width 19 height 4
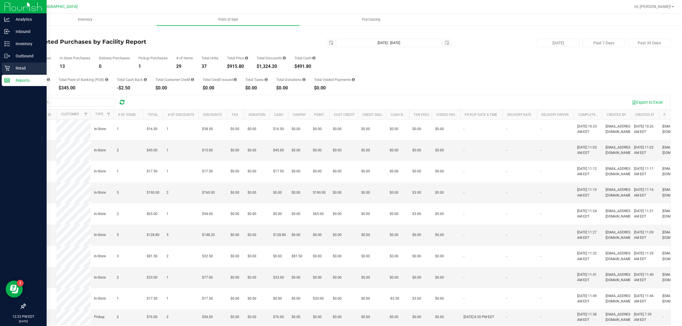
click at [7, 67] on icon at bounding box center [7, 68] width 6 height 6
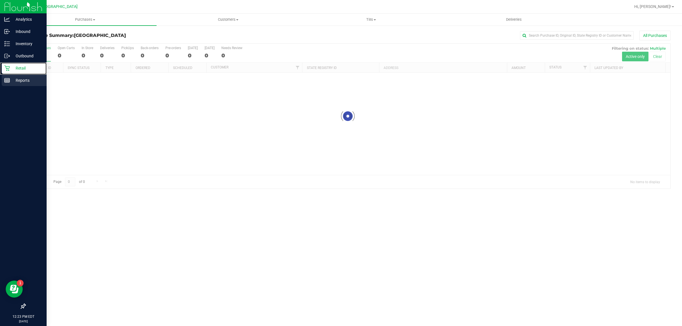
click at [35, 81] on p "Reports" at bounding box center [27, 80] width 34 height 7
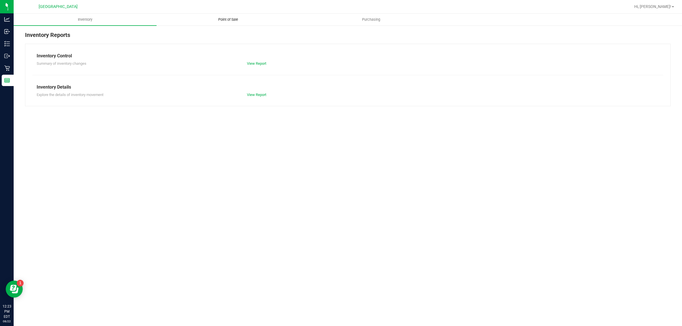
click at [229, 17] on span "Point of Sale" at bounding box center [228, 19] width 35 height 5
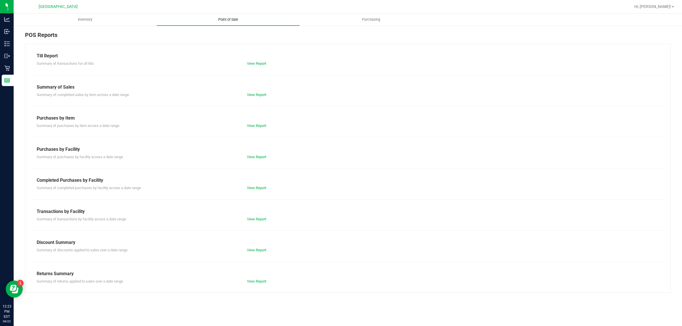
click at [255, 186] on link "View Report" at bounding box center [256, 188] width 19 height 4
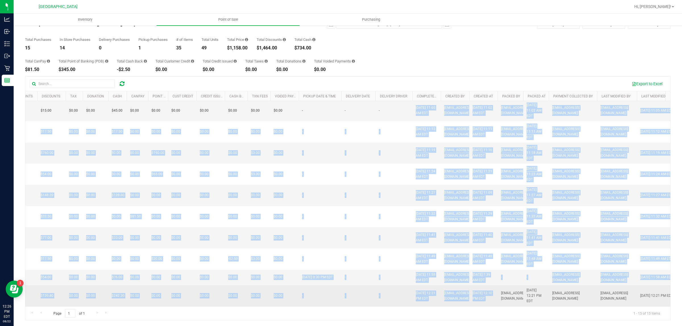
scroll to position [107, 162]
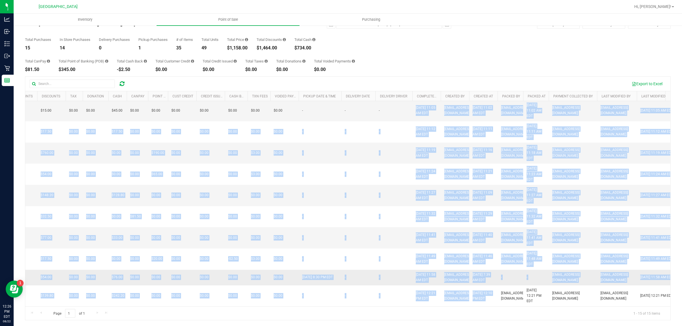
drag, startPoint x: 394, startPoint y: 141, endPoint x: 532, endPoint y: 276, distance: 193.4
click at [532, 276] on tbody "11827063 In-Store 1 $140.00 1 $60.00 $0.00 $0.00 $140.00 $0.00 $0.00 $0.00 $0.0…" at bounding box center [270, 156] width 813 height 302
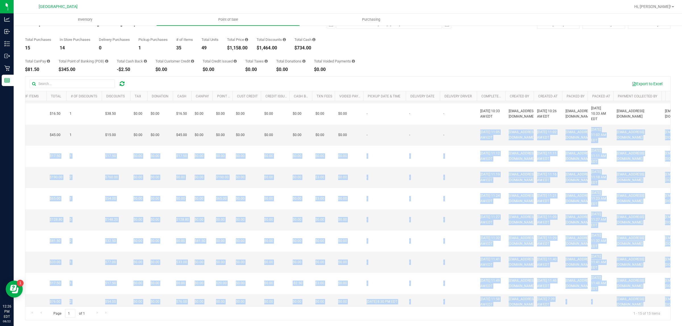
scroll to position [0, 0]
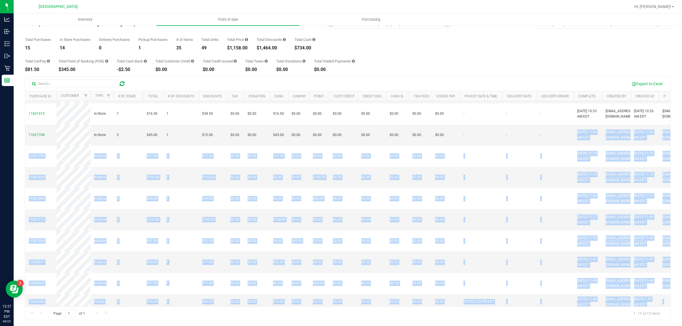
click at [530, 50] on div "Total CanPay $81.50 Total Point of Banking (POB) $345.00 Total Cash Back -$2.50…" at bounding box center [348, 61] width 646 height 22
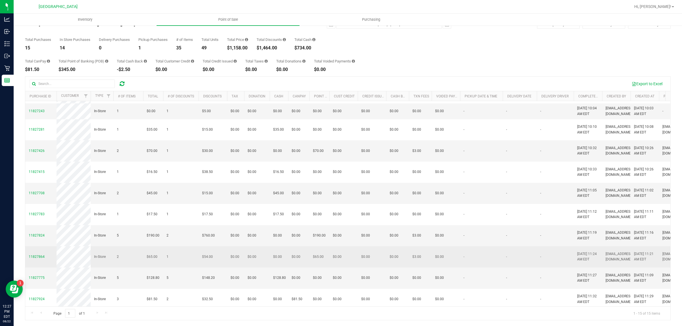
scroll to position [1, 0]
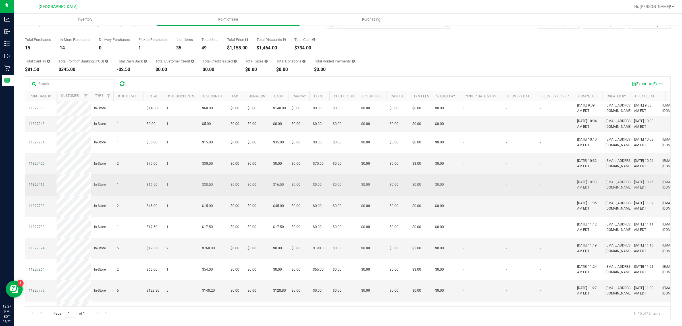
drag, startPoint x: 601, startPoint y: 193, endPoint x: 567, endPoint y: 185, distance: 34.9
click at [567, 185] on tr "11827415 In-Store 1 $16.50 1 $38.50 $0.00 $0.00 $16.50 $0.00 $0.00 $0.00 $0.00 …" at bounding box center [431, 185] width 813 height 21
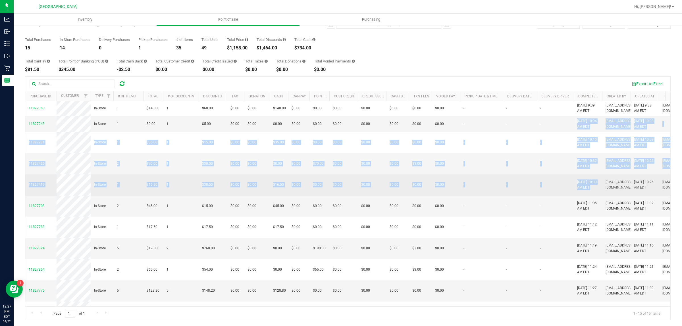
drag, startPoint x: 562, startPoint y: 134, endPoint x: 611, endPoint y: 184, distance: 69.8
click at [611, 184] on tbody "11827063 In-Store 1 $140.00 1 $60.00 $0.00 $0.00 $140.00 $0.00 $0.00 $0.00 $0.0…" at bounding box center [431, 252] width 813 height 302
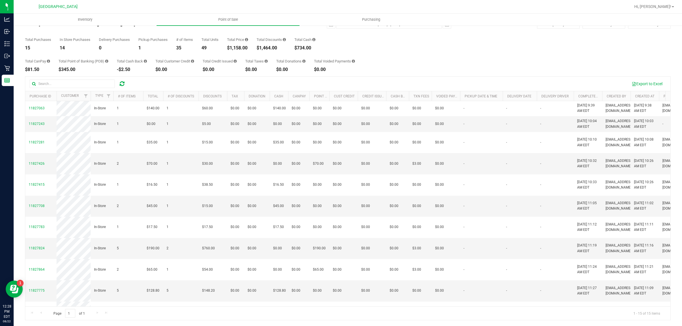
click at [572, 41] on div "Total Purchases 15 In Store Purchases 14 Delivery Purchases 0 Pickup Purchases …" at bounding box center [348, 40] width 646 height 22
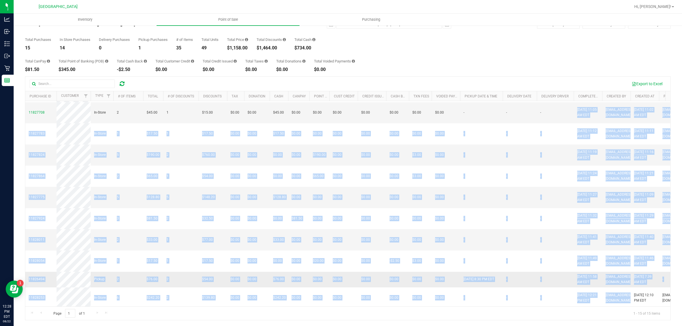
scroll to position [106, 0]
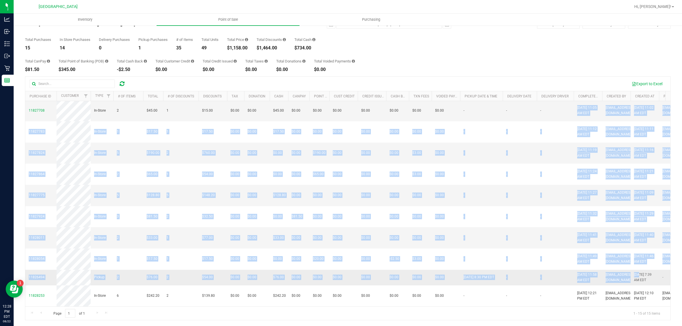
drag, startPoint x: 562, startPoint y: 211, endPoint x: 640, endPoint y: 273, distance: 98.9
click at [640, 273] on tbody "11827063 In-Store 1 $140.00 1 $60.00 $0.00 $0.00 $140.00 $0.00 $0.00 $0.00 $0.0…" at bounding box center [431, 156] width 813 height 302
